Goal: Information Seeking & Learning: Learn about a topic

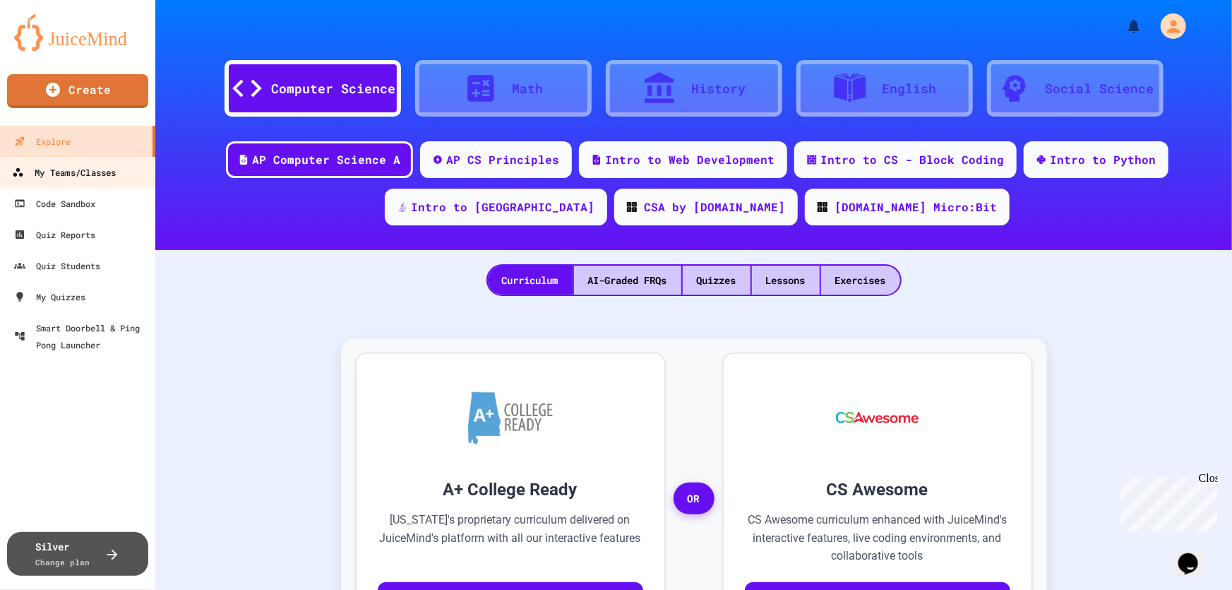
click at [71, 172] on div "My Teams/Classes" at bounding box center [64, 173] width 104 height 18
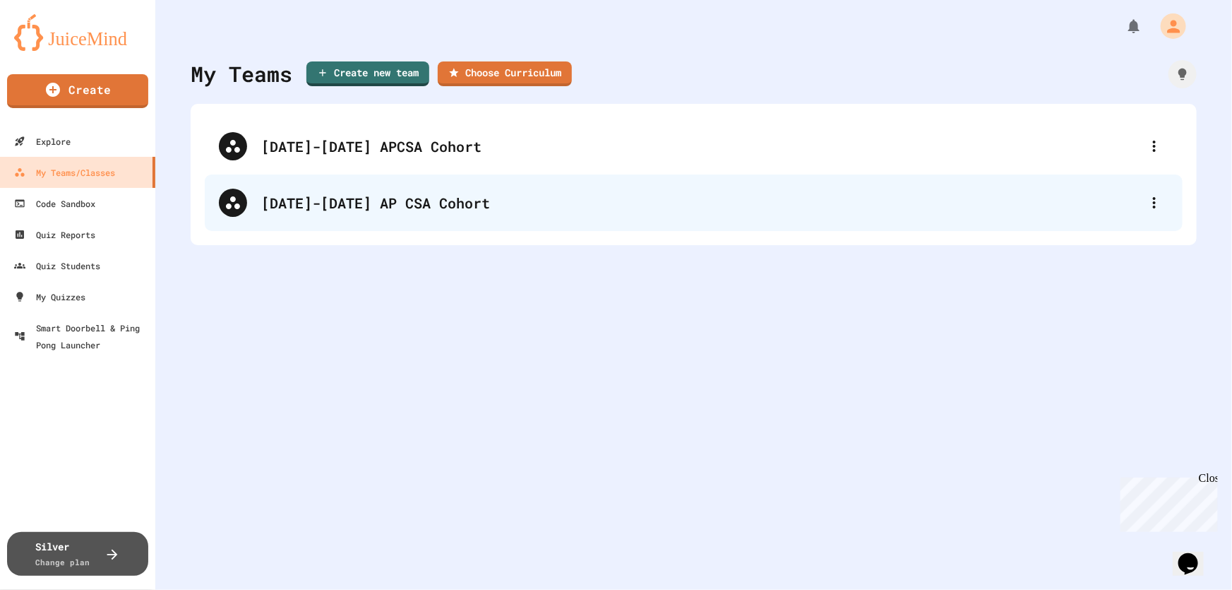
click at [356, 208] on div "[DATE]-[DATE] AP CSA Cohort" at bounding box center [700, 202] width 879 height 21
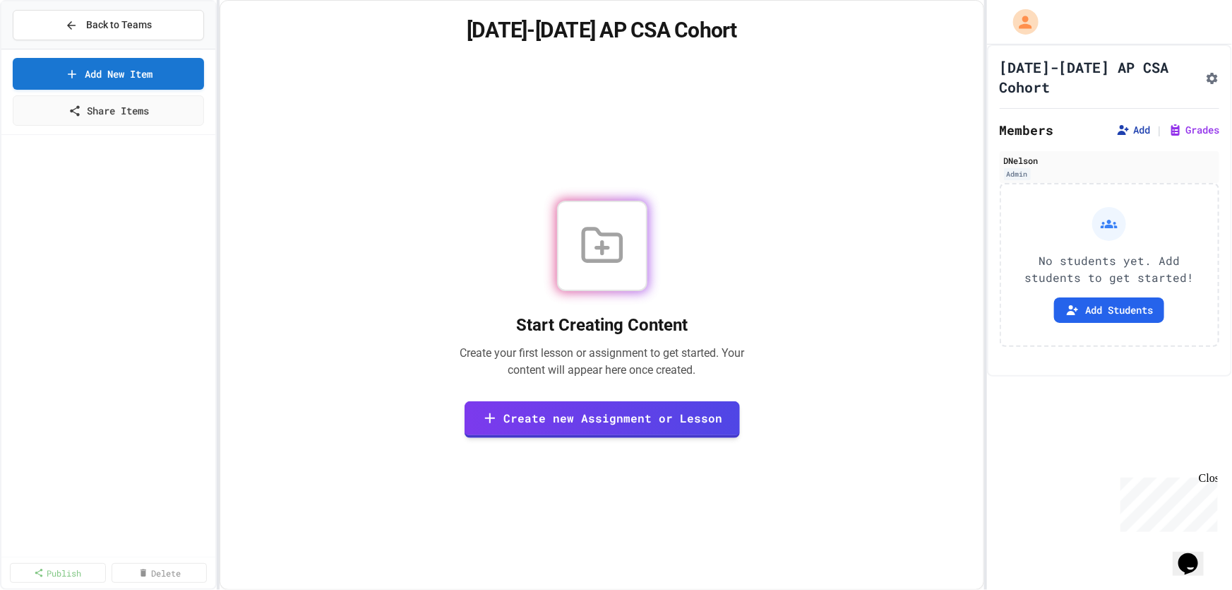
click at [1123, 123] on button "Add" at bounding box center [1133, 130] width 34 height 14
click at [852, 381] on div "Start Creating Content Create your first lesson or assignment to get started. Y…" at bounding box center [601, 319] width 729 height 506
click at [1075, 314] on button "Add Students" at bounding box center [1109, 309] width 110 height 25
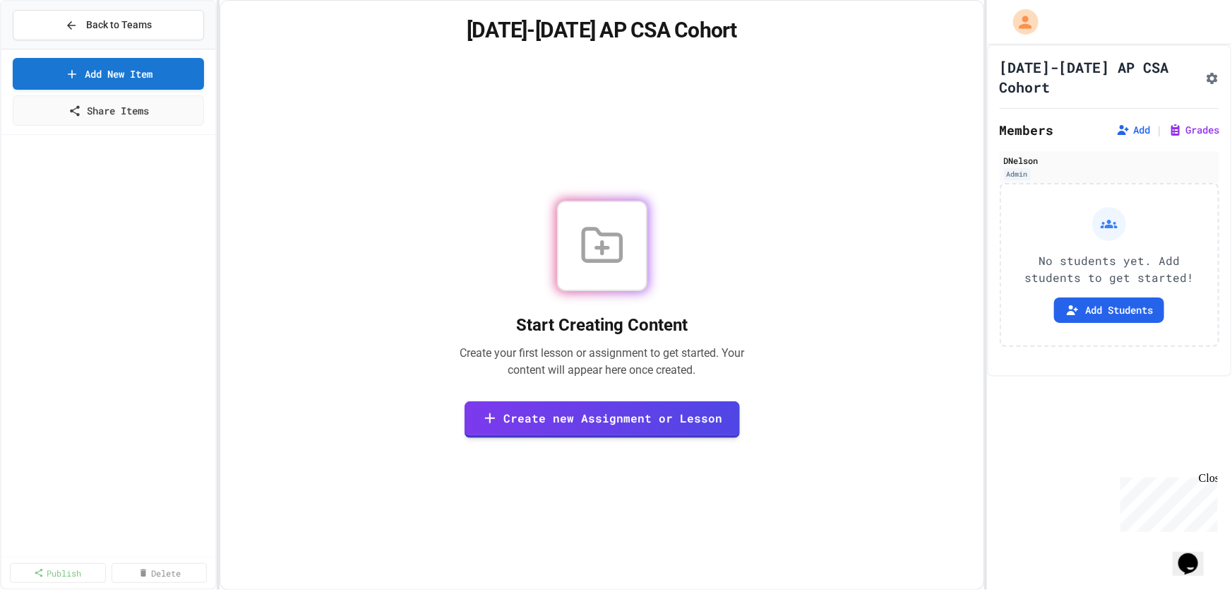
click at [85, 38] on button "Back to Teams" at bounding box center [108, 25] width 191 height 30
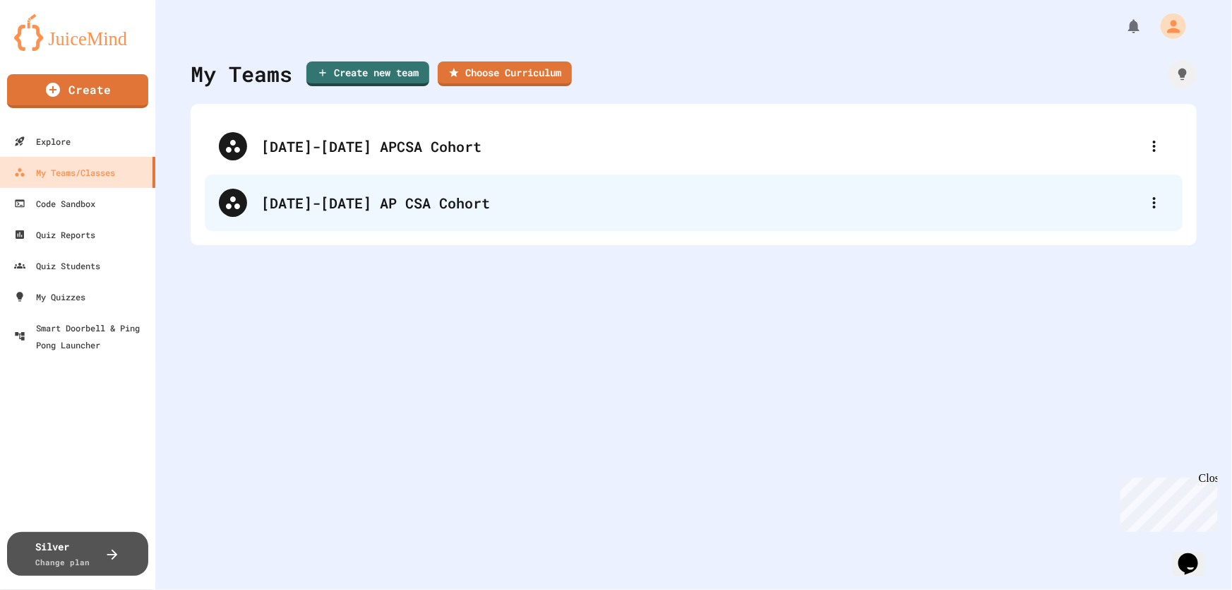
click at [315, 194] on div "[DATE]-[DATE] AP CSA Cohort" at bounding box center [700, 202] width 879 height 21
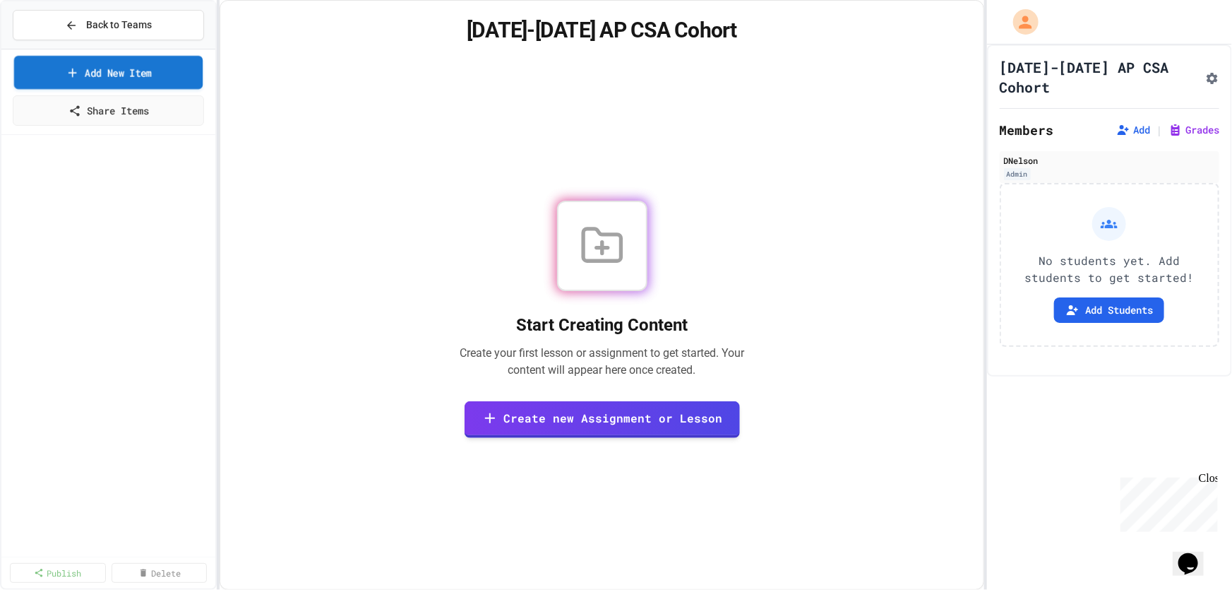
click at [159, 74] on link "Add New Item" at bounding box center [108, 72] width 189 height 33
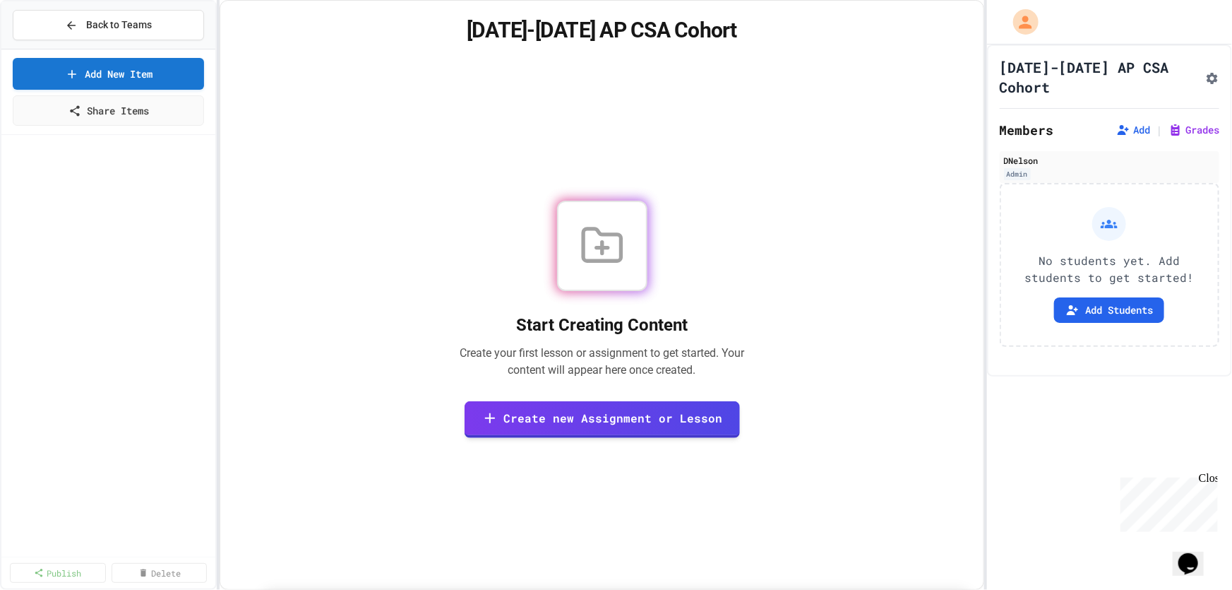
click at [150, 22] on span "Back to Teams" at bounding box center [119, 25] width 66 height 15
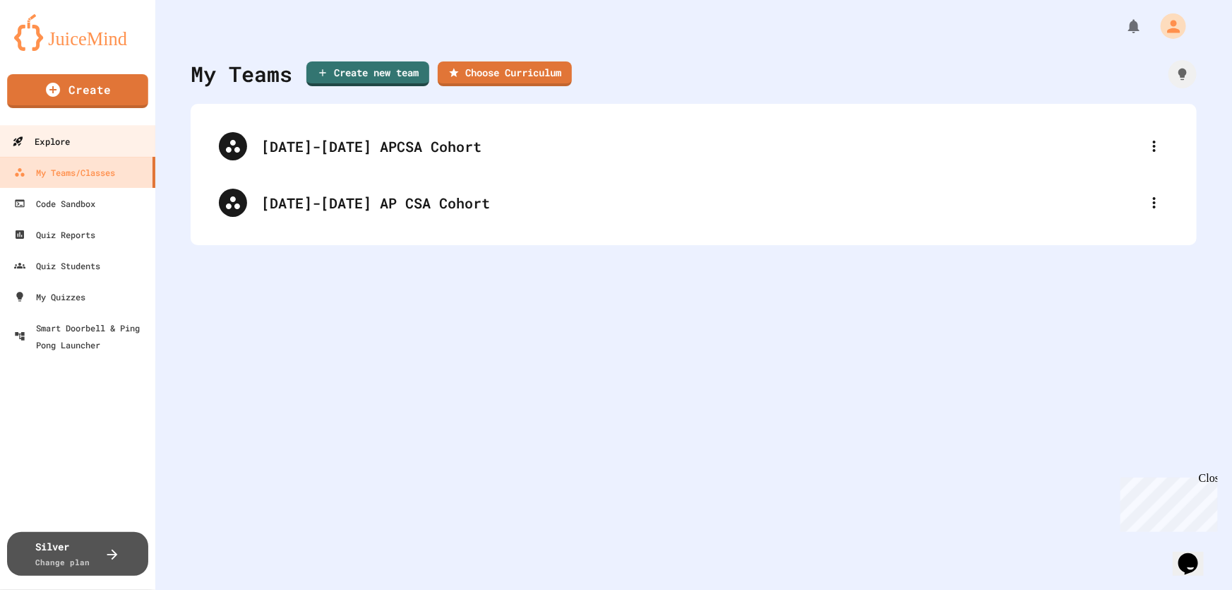
click at [64, 141] on div "Explore" at bounding box center [41, 142] width 58 height 18
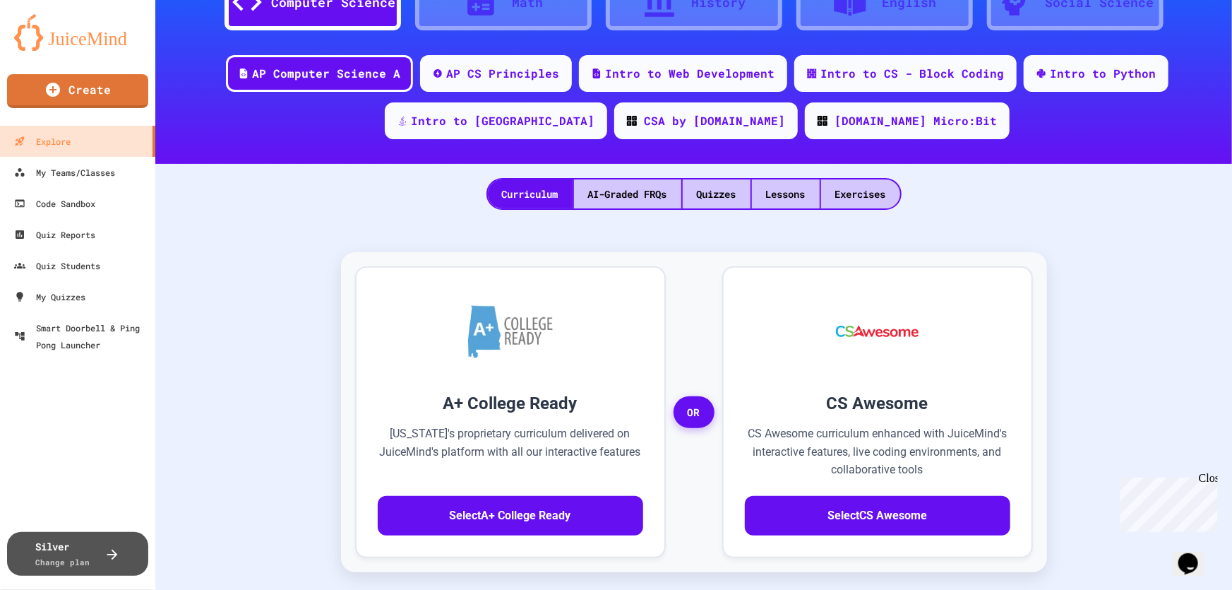
scroll to position [64, 0]
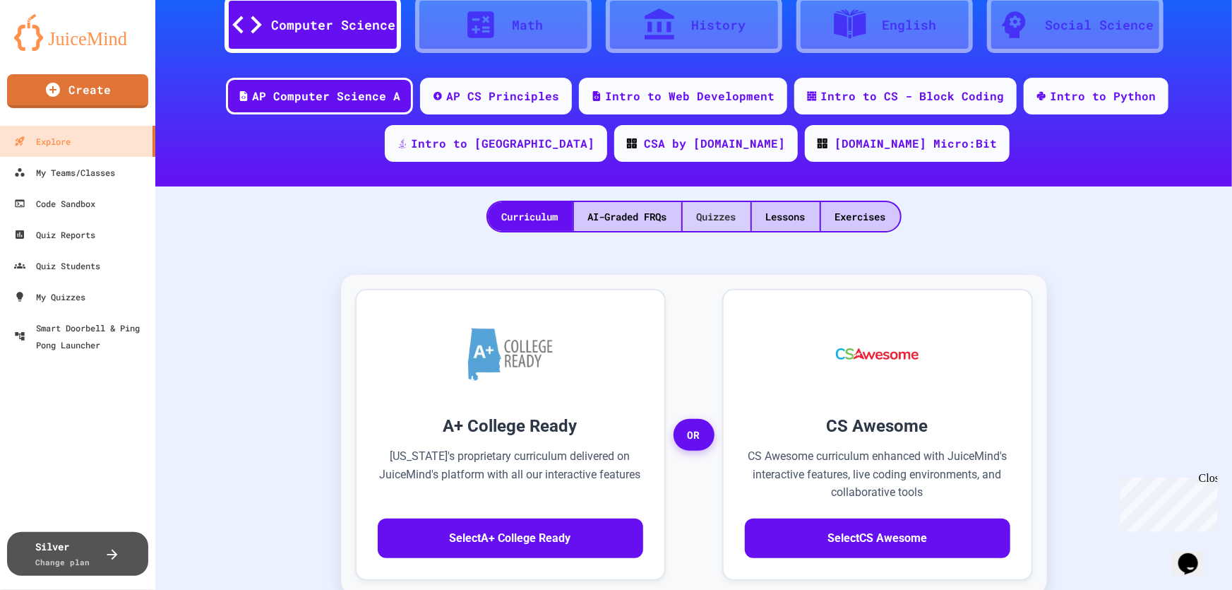
click at [716, 221] on div "Quizzes" at bounding box center [717, 216] width 68 height 29
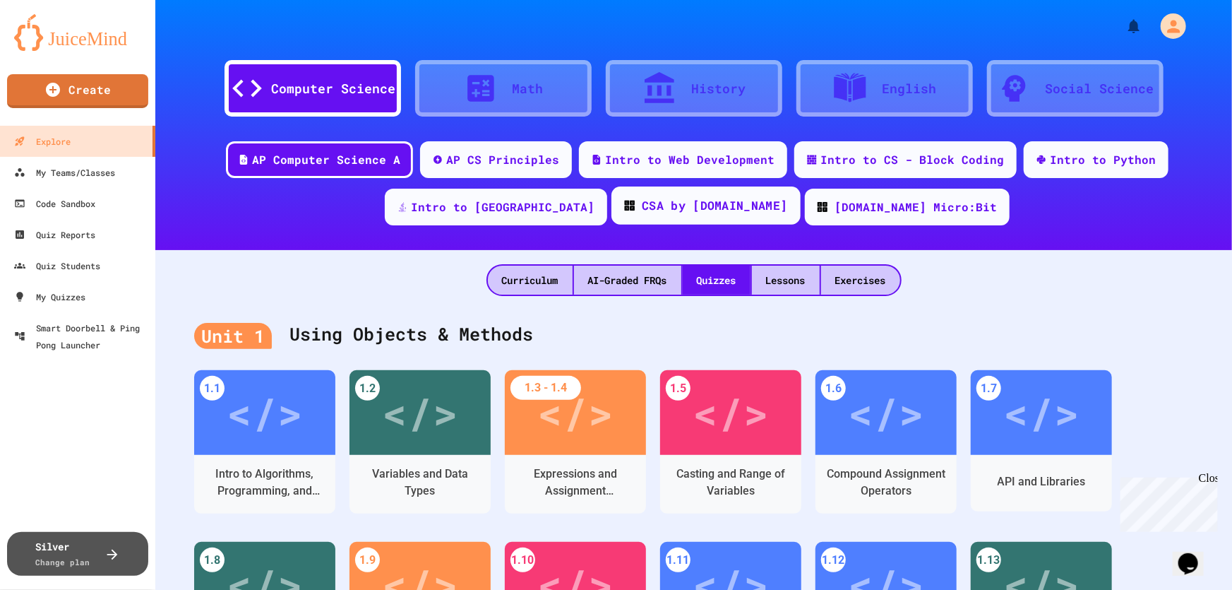
click at [612, 219] on div "CSA by [DOMAIN_NAME]" at bounding box center [706, 205] width 189 height 38
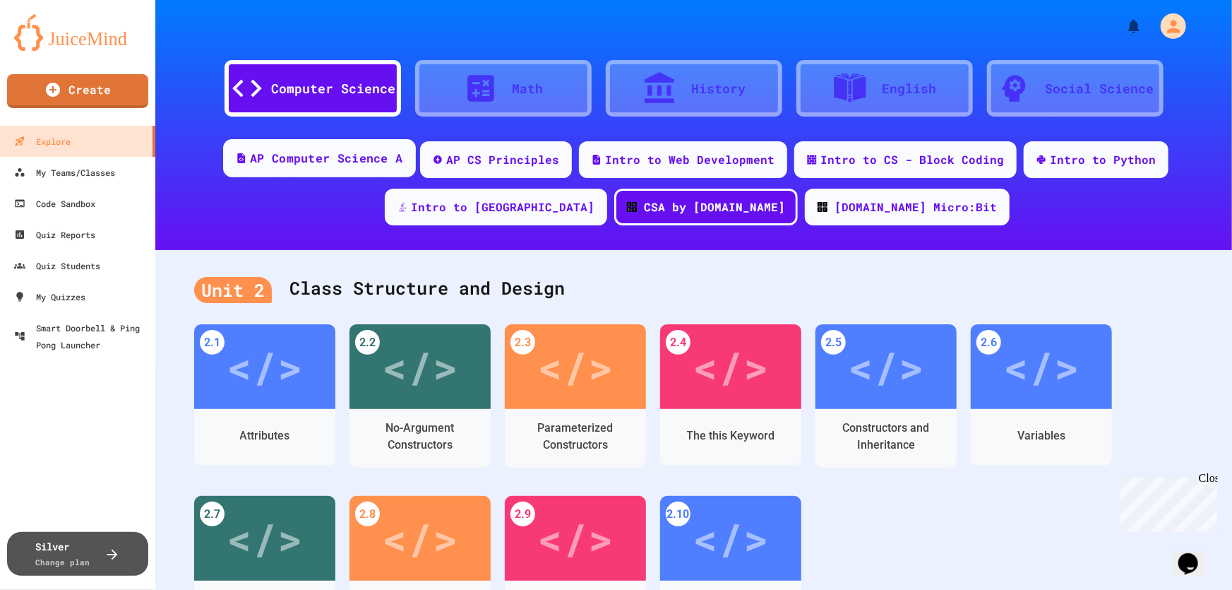
click at [271, 160] on div "AP Computer Science A" at bounding box center [326, 159] width 153 height 18
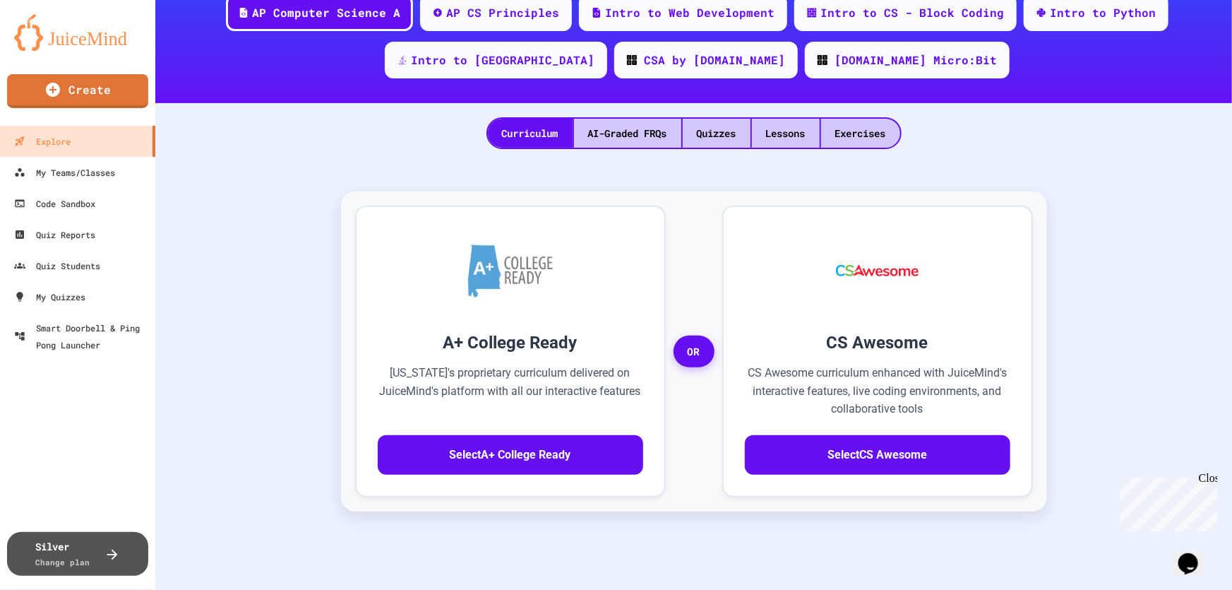
scroll to position [64, 0]
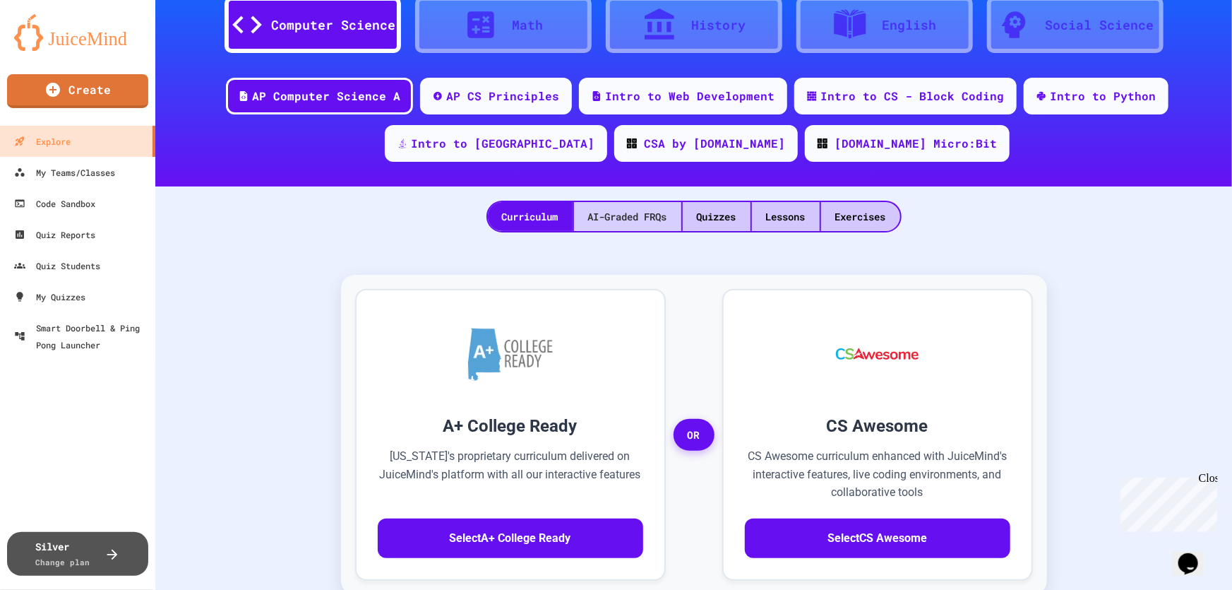
click at [614, 220] on div "AI-Graded FRQs" at bounding box center [627, 216] width 107 height 29
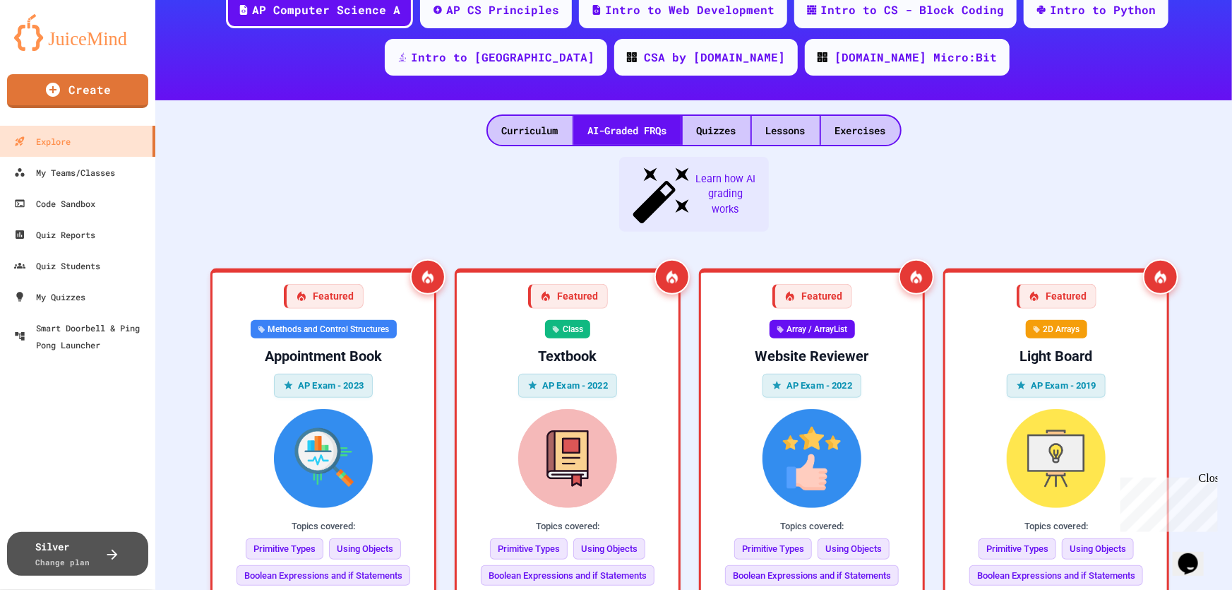
scroll to position [128, 0]
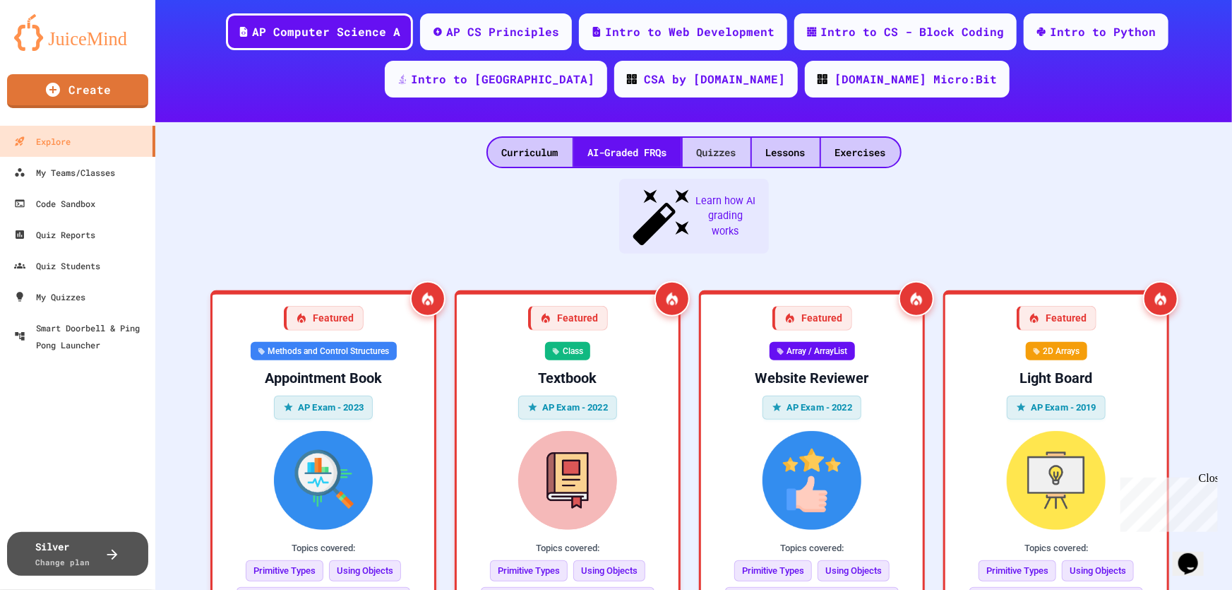
click at [724, 153] on div "Quizzes" at bounding box center [717, 152] width 68 height 29
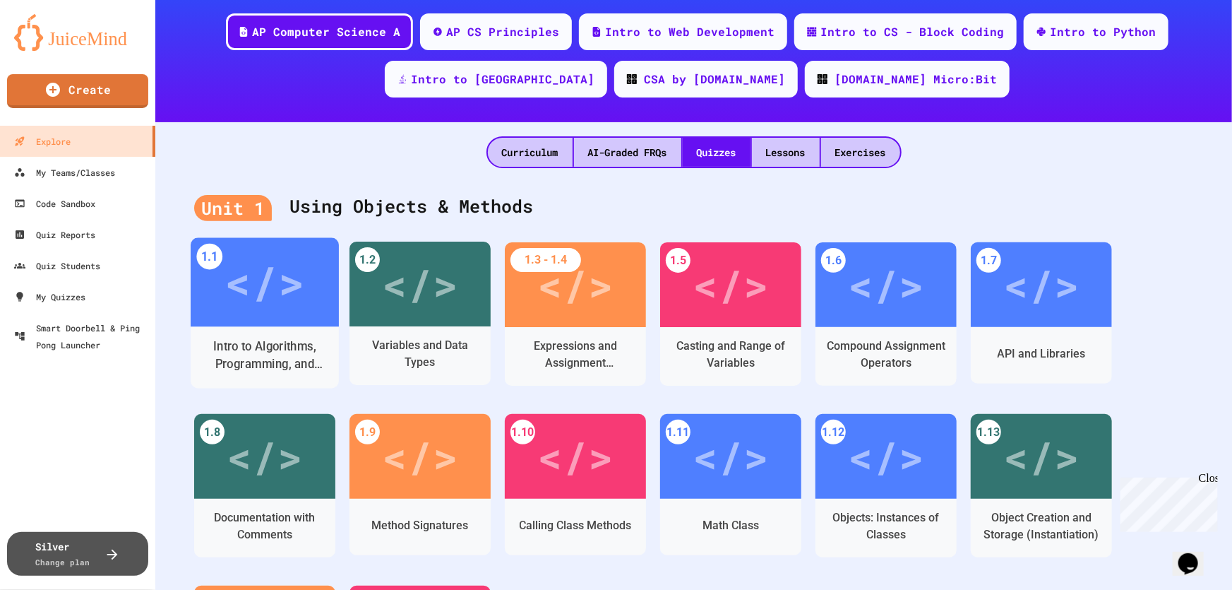
click at [294, 335] on div "Intro to Algorithms, Programming, and Compilers" at bounding box center [265, 355] width 148 height 43
